Goal: Task Accomplishment & Management: Use online tool/utility

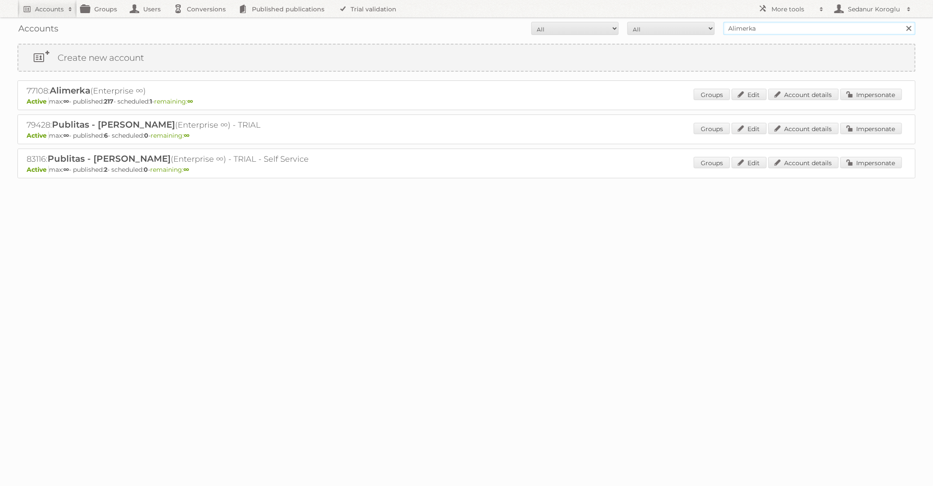
drag, startPoint x: 779, startPoint y: 30, endPoint x: 644, endPoint y: 30, distance: 134.9
click at [645, 30] on form "All Active Expired Pending All Paid Trials Self service Alimerka Search" at bounding box center [466, 28] width 898 height 13
type input "TFG Media"
click at [902, 22] on input "Search" at bounding box center [908, 28] width 13 height 13
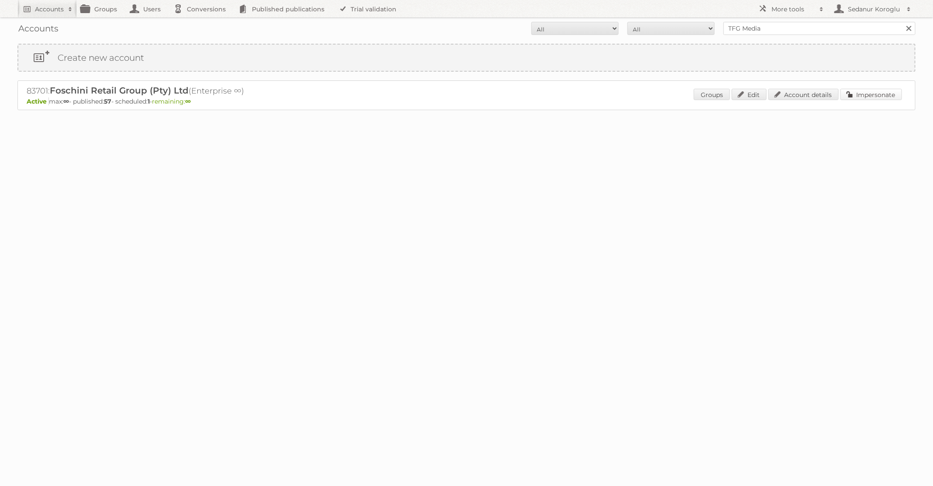
click at [854, 95] on link "Impersonate" at bounding box center [872, 94] width 62 height 11
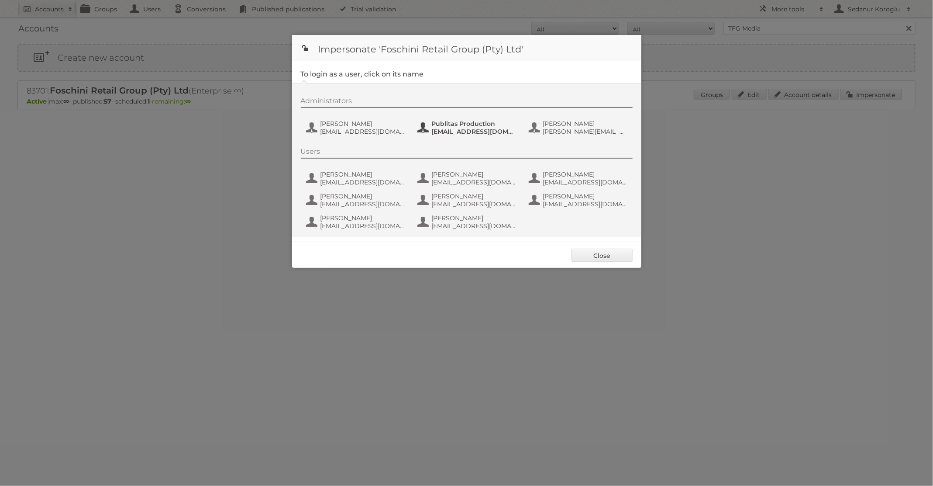
click at [451, 132] on span "fs+tfgmedia@publitas.com" at bounding box center [474, 132] width 85 height 8
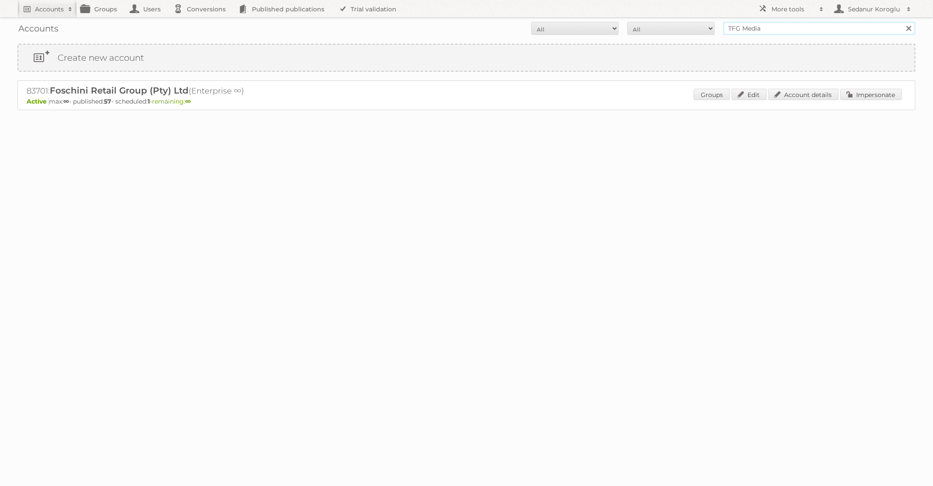
drag, startPoint x: 764, startPoint y: 27, endPoint x: 633, endPoint y: 27, distance: 131.0
click at [633, 27] on form "All Active Expired Pending All Paid Trials Self service TFG Media Search" at bounding box center [466, 28] width 898 height 13
type input "dm drogerie"
click at [902, 22] on input "Search" at bounding box center [908, 28] width 13 height 13
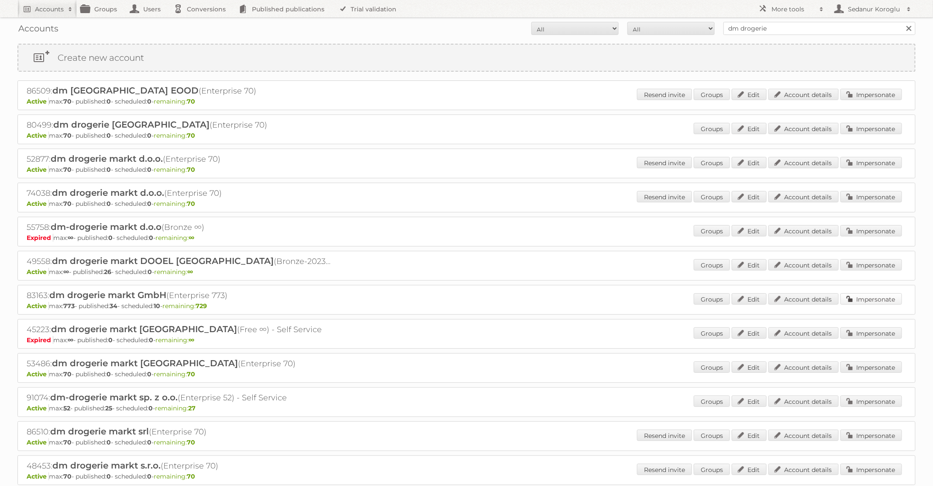
click at [857, 295] on link "Impersonate" at bounding box center [872, 298] width 62 height 11
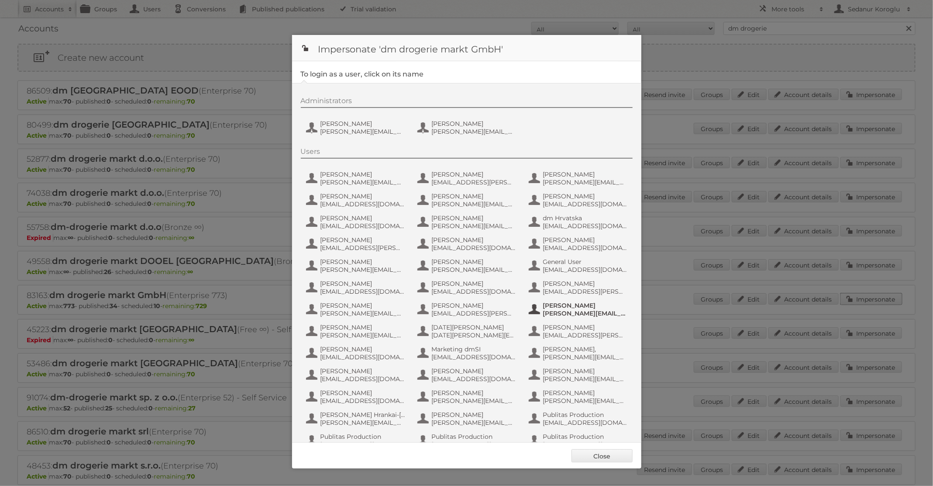
scroll to position [83, 0]
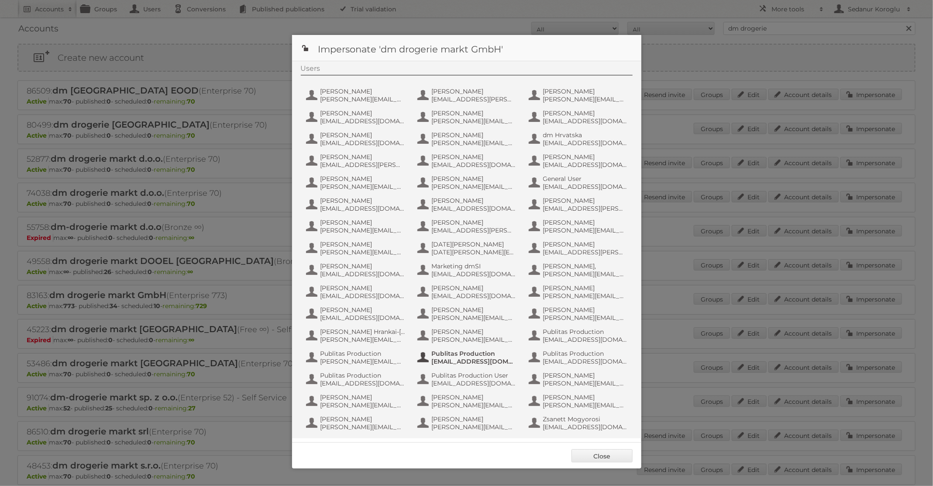
click at [469, 365] on button "Publitas Production [EMAIL_ADDRESS][DOMAIN_NAME]" at bounding box center [468, 356] width 103 height 17
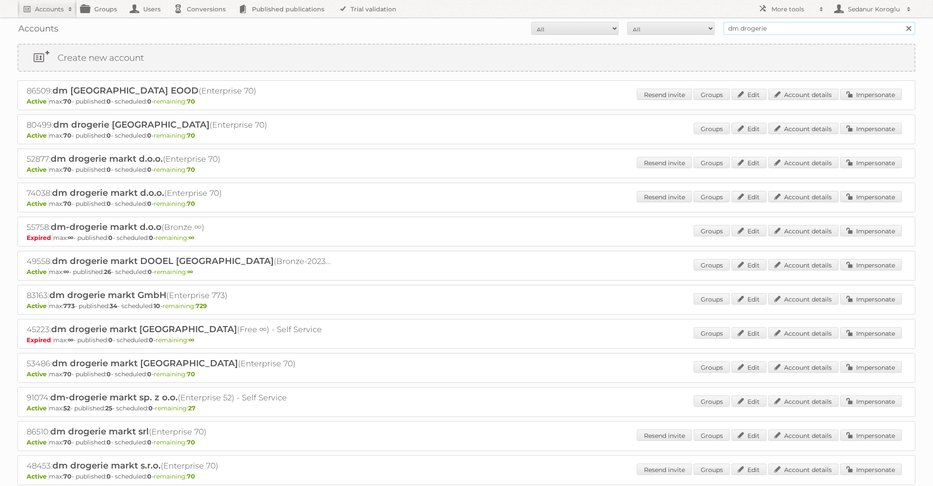
drag, startPoint x: 767, startPoint y: 29, endPoint x: 692, endPoint y: 28, distance: 75.1
click at [692, 28] on form "All Active Expired Pending All Paid Trials Self service dm drogerie Search" at bounding box center [466, 28] width 898 height 13
type input "Plus Retail"
click at [902, 22] on input "Search" at bounding box center [908, 28] width 13 height 13
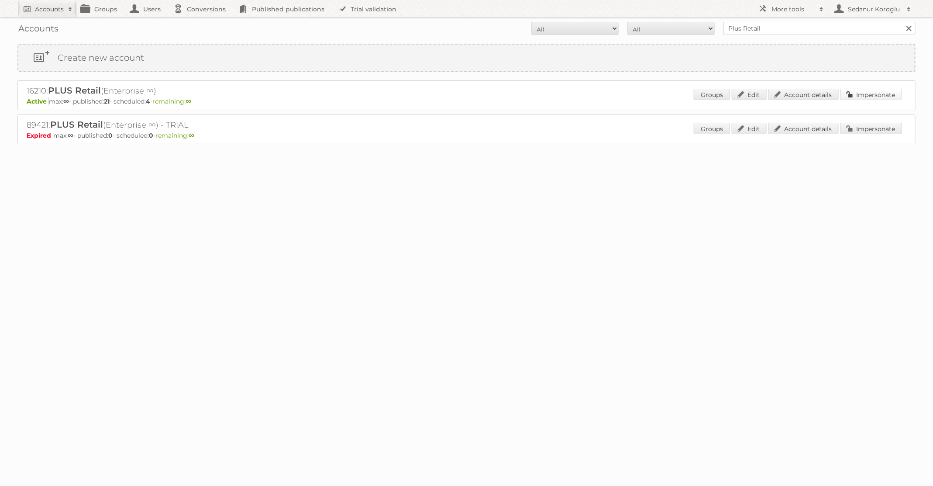
click at [870, 90] on link "Impersonate" at bounding box center [872, 94] width 62 height 11
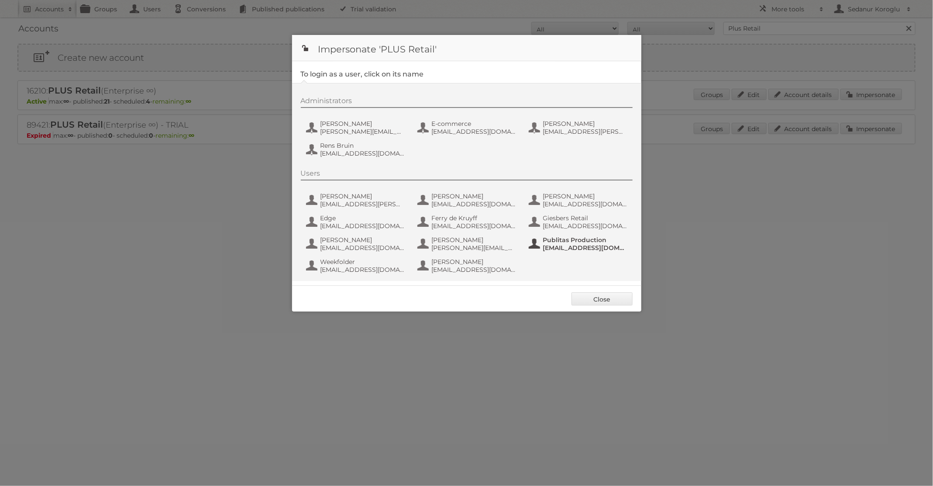
click at [546, 236] on span "Publitas Production" at bounding box center [585, 240] width 85 height 8
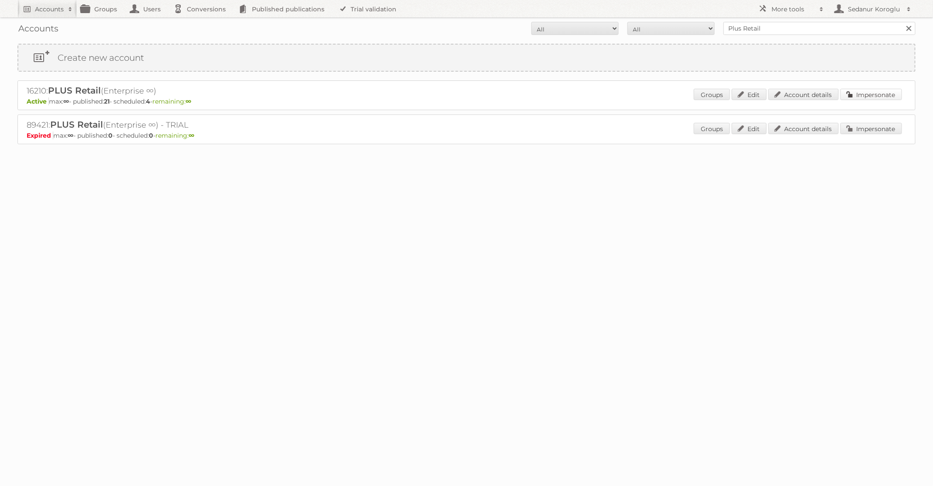
click at [864, 95] on link "Impersonate" at bounding box center [872, 94] width 62 height 11
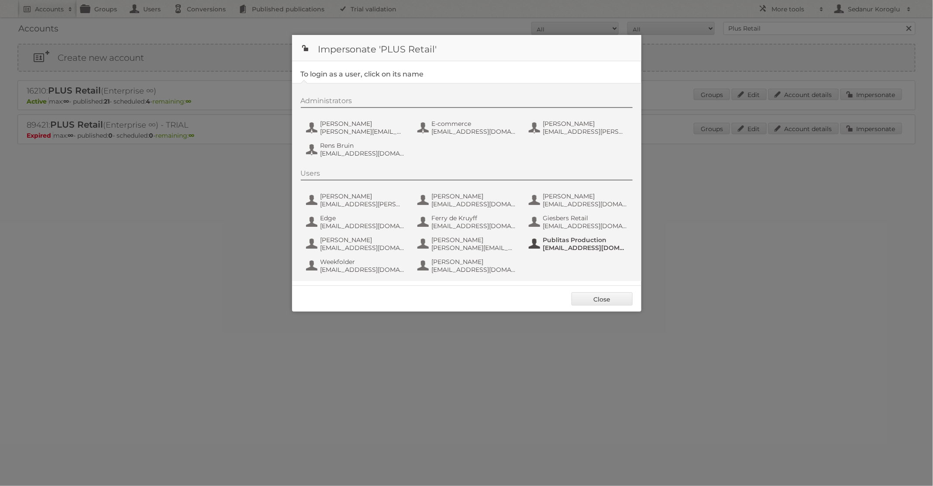
click at [559, 236] on span "Publitas Production" at bounding box center [585, 240] width 85 height 8
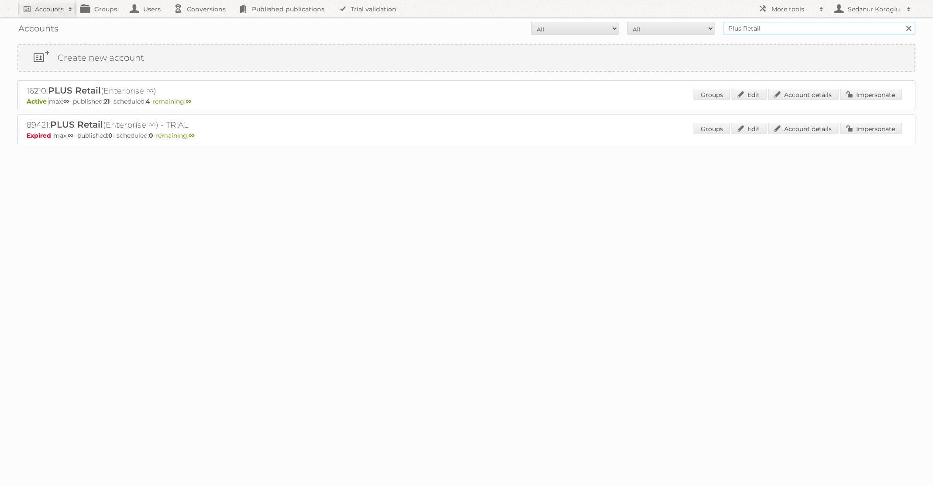
drag, startPoint x: 766, startPoint y: 31, endPoint x: 704, endPoint y: 29, distance: 61.6
click at [704, 31] on form "All Active Expired Pending All Paid Trials Self service Plus Retail Search" at bounding box center [466, 28] width 898 height 13
type input "pflanzen-kölle"
click at [902, 22] on input "Search" at bounding box center [908, 28] width 13 height 13
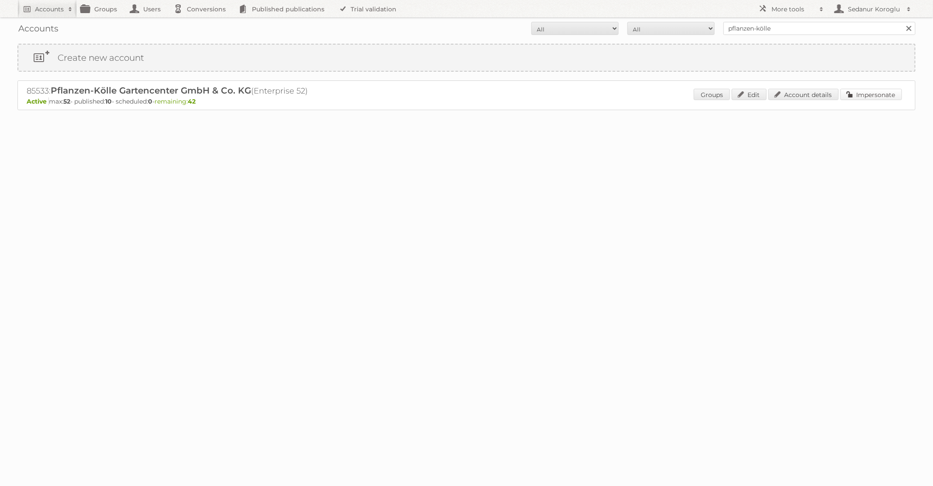
click at [869, 89] on link "Impersonate" at bounding box center [872, 94] width 62 height 11
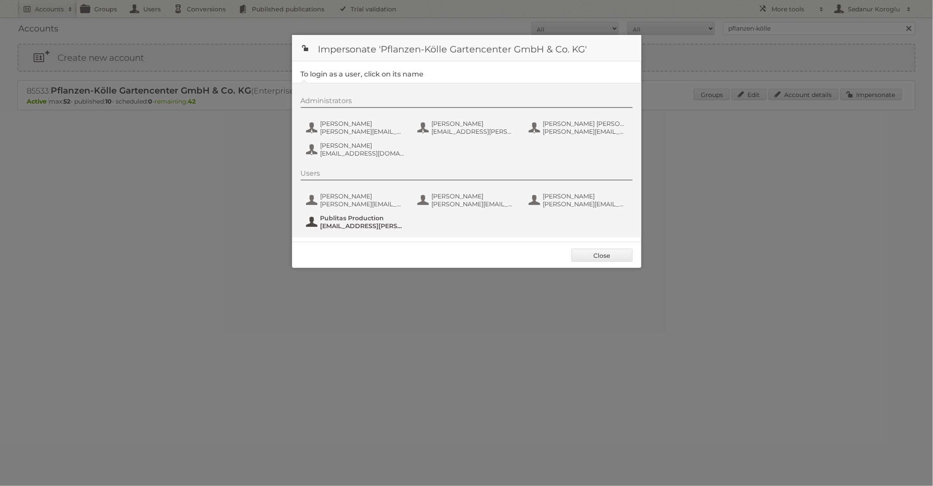
click at [366, 227] on span "[EMAIL_ADDRESS][PERSON_NAME][DOMAIN_NAME]" at bounding box center [363, 226] width 85 height 8
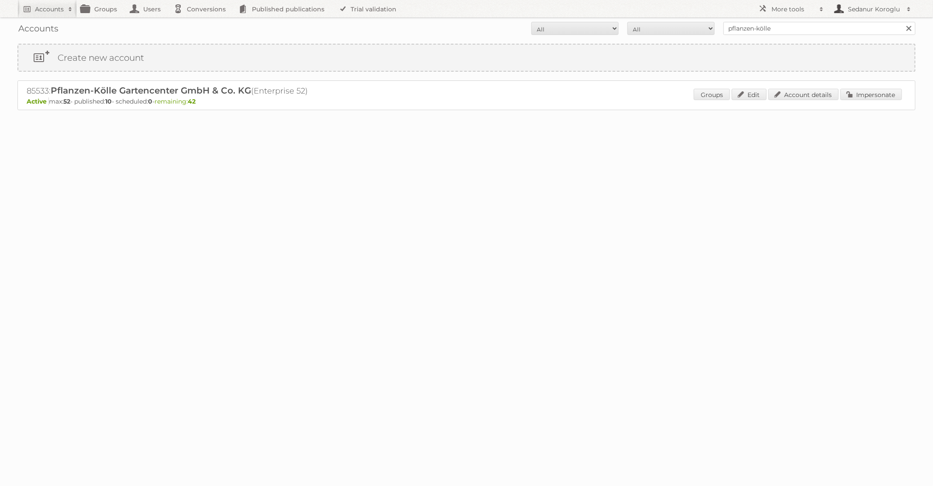
click at [862, 8] on h2 "Sedanur Koroglu" at bounding box center [874, 9] width 57 height 9
click at [861, 22] on link "Sign out" at bounding box center [872, 24] width 86 height 13
